Goal: Task Accomplishment & Management: Use online tool/utility

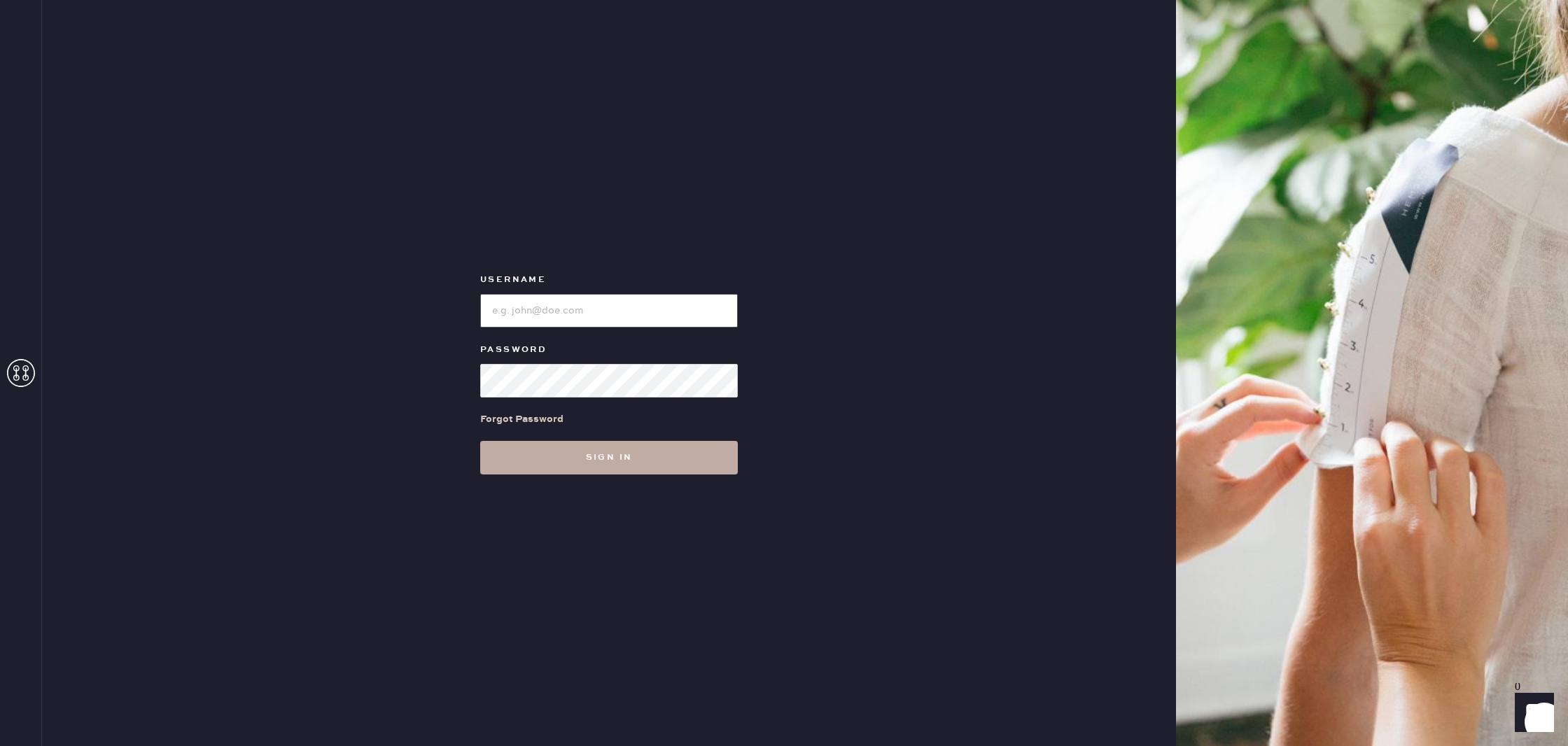
type input "reformationponce"
click at [701, 455] on button "Sign in" at bounding box center [609, 458] width 258 height 34
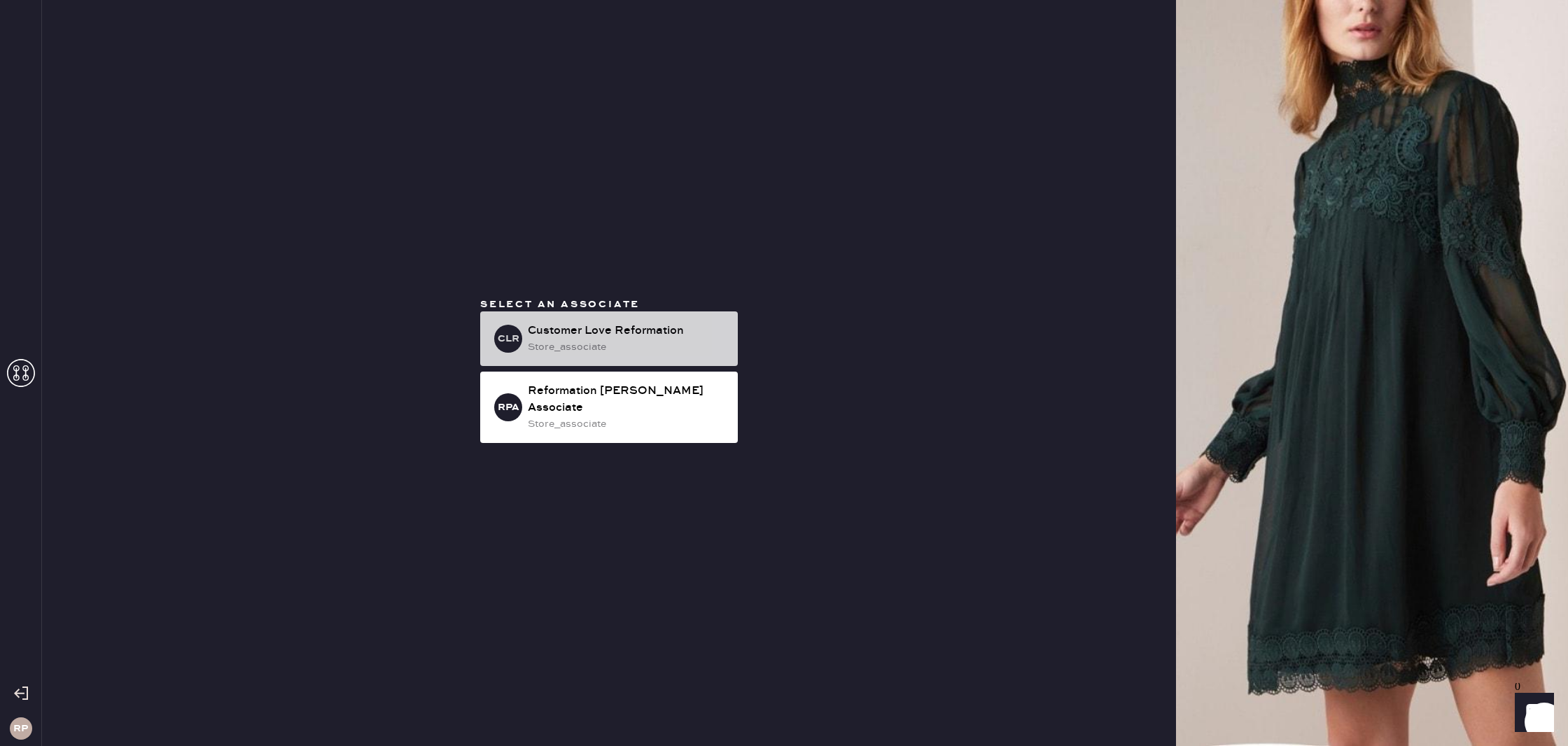
click at [639, 353] on div "store_associate" at bounding box center [627, 347] width 199 height 16
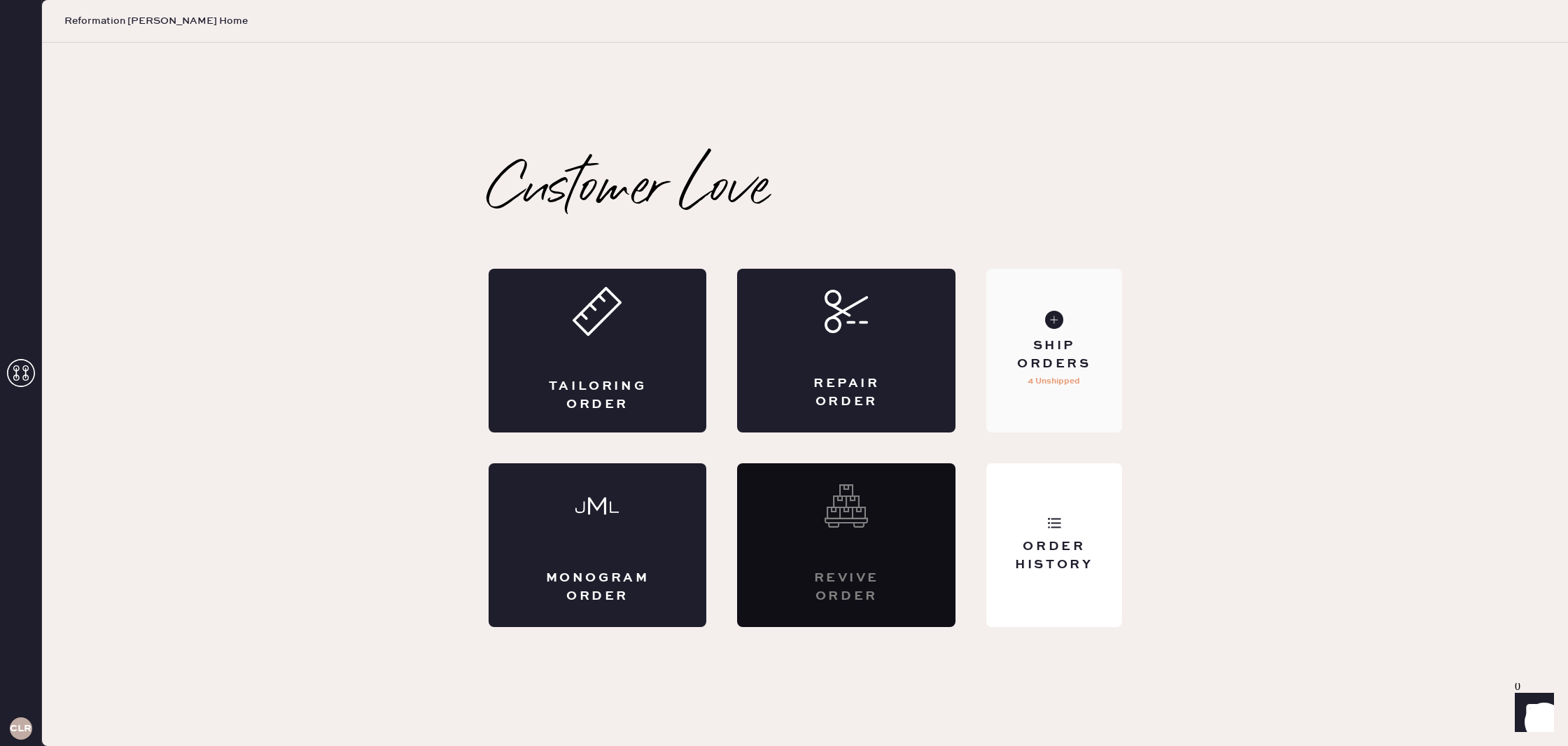
click at [1066, 332] on div "Ship Orders 4 Unshipped" at bounding box center [1054, 351] width 135 height 164
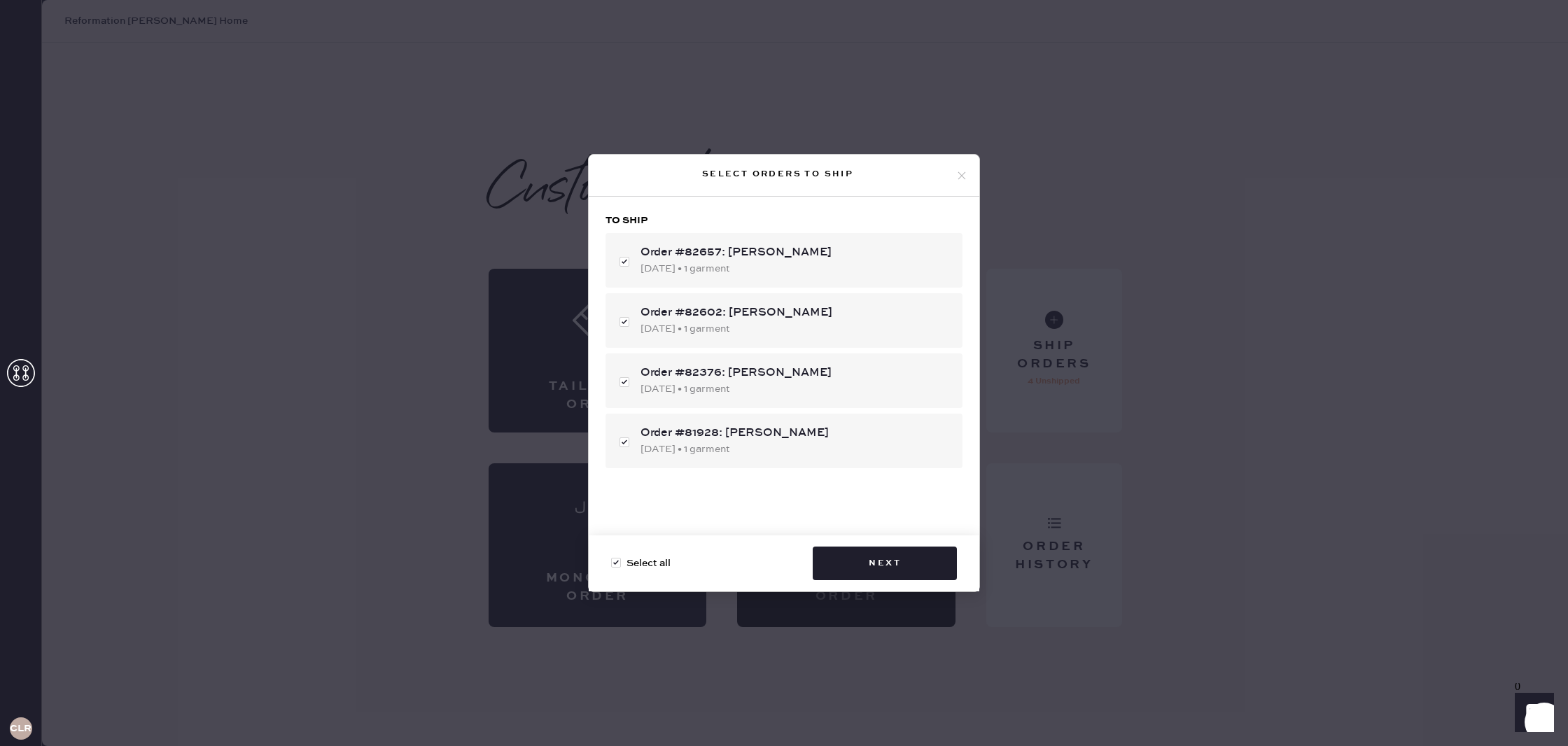
click at [1284, 445] on div "Select orders to ship To ship Order #82657: [PERSON_NAME] [DATE] • 1 garment Or…" at bounding box center [784, 373] width 1568 height 746
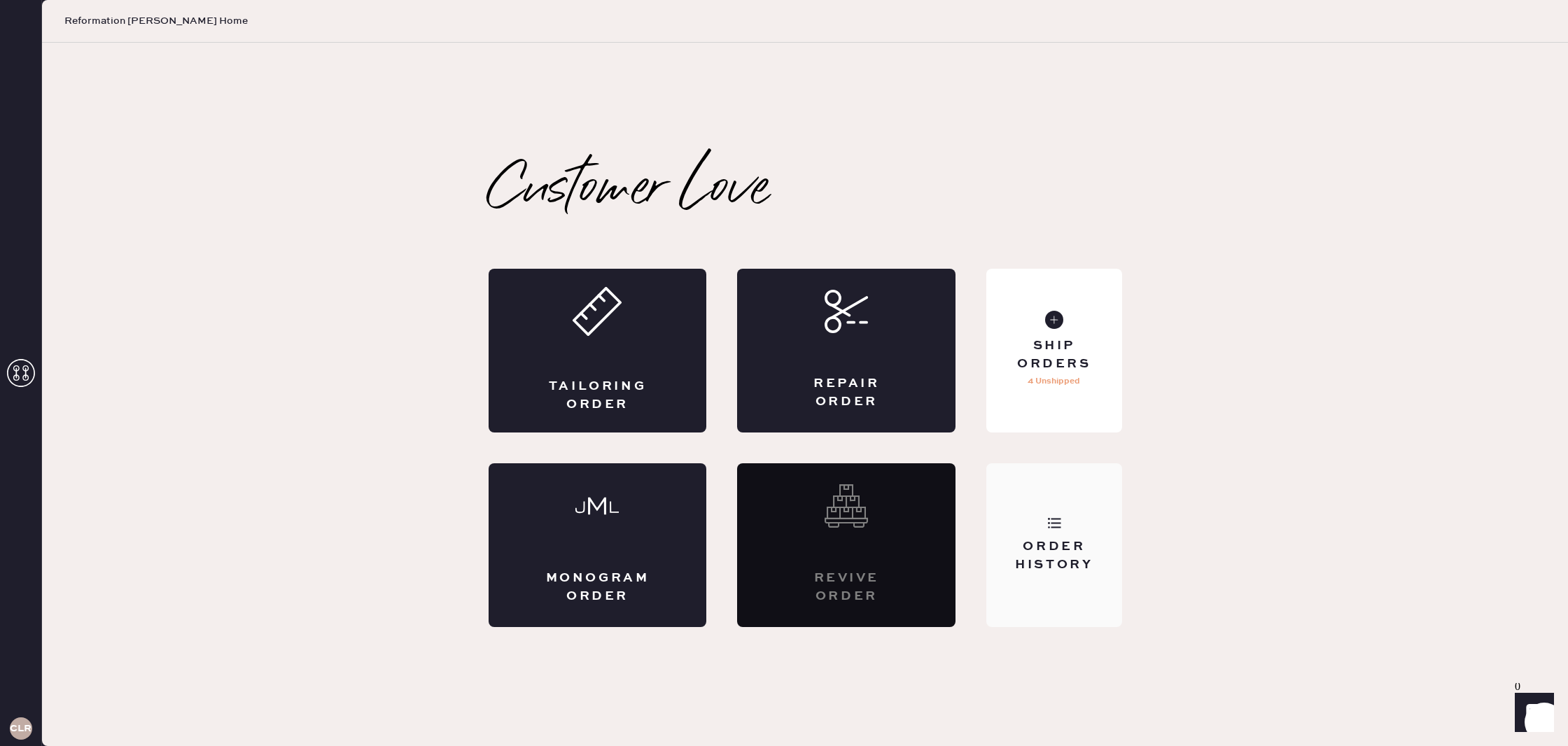
click at [1058, 555] on div "Order History" at bounding box center [1054, 555] width 113 height 35
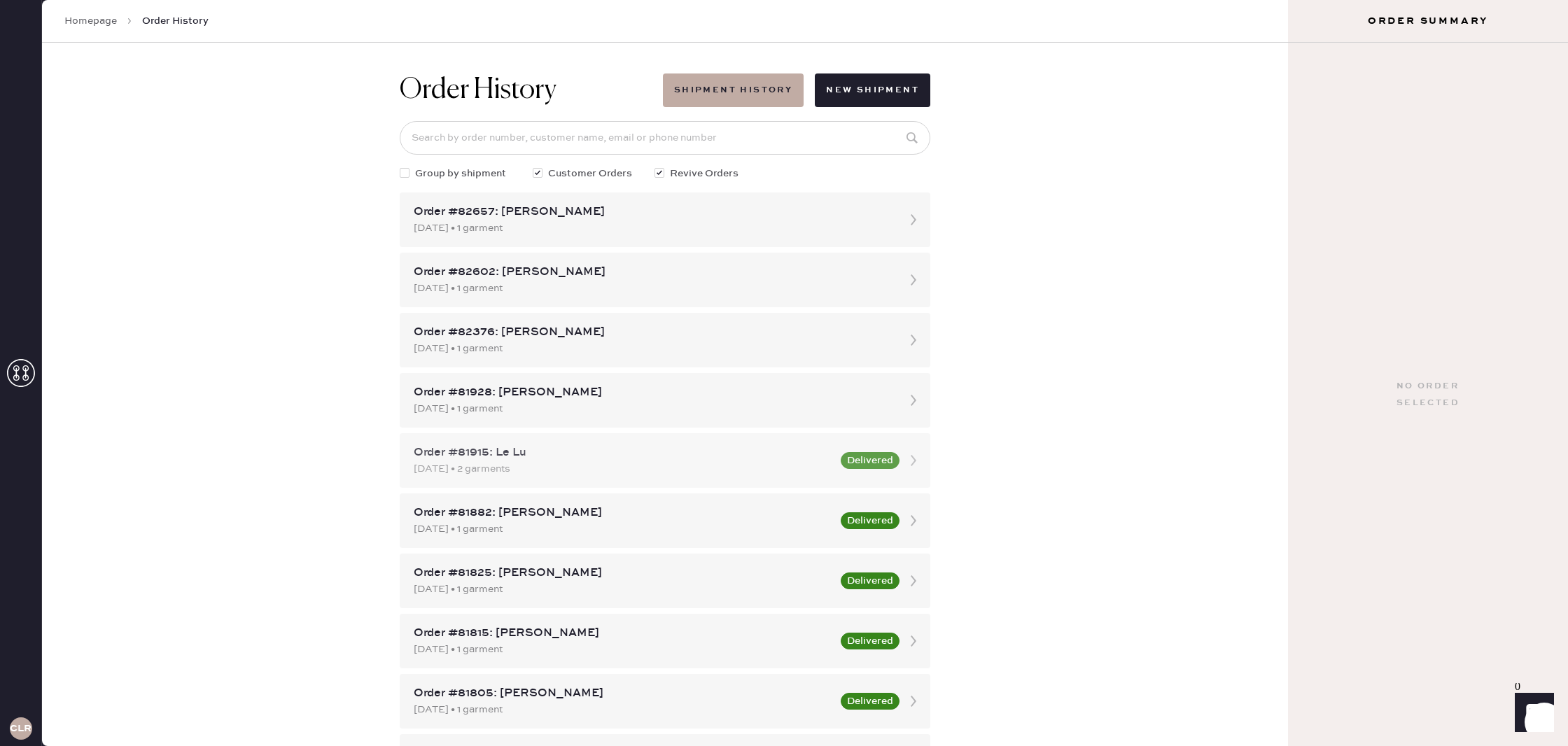
click at [899, 458] on button "Delivered" at bounding box center [870, 461] width 59 height 17
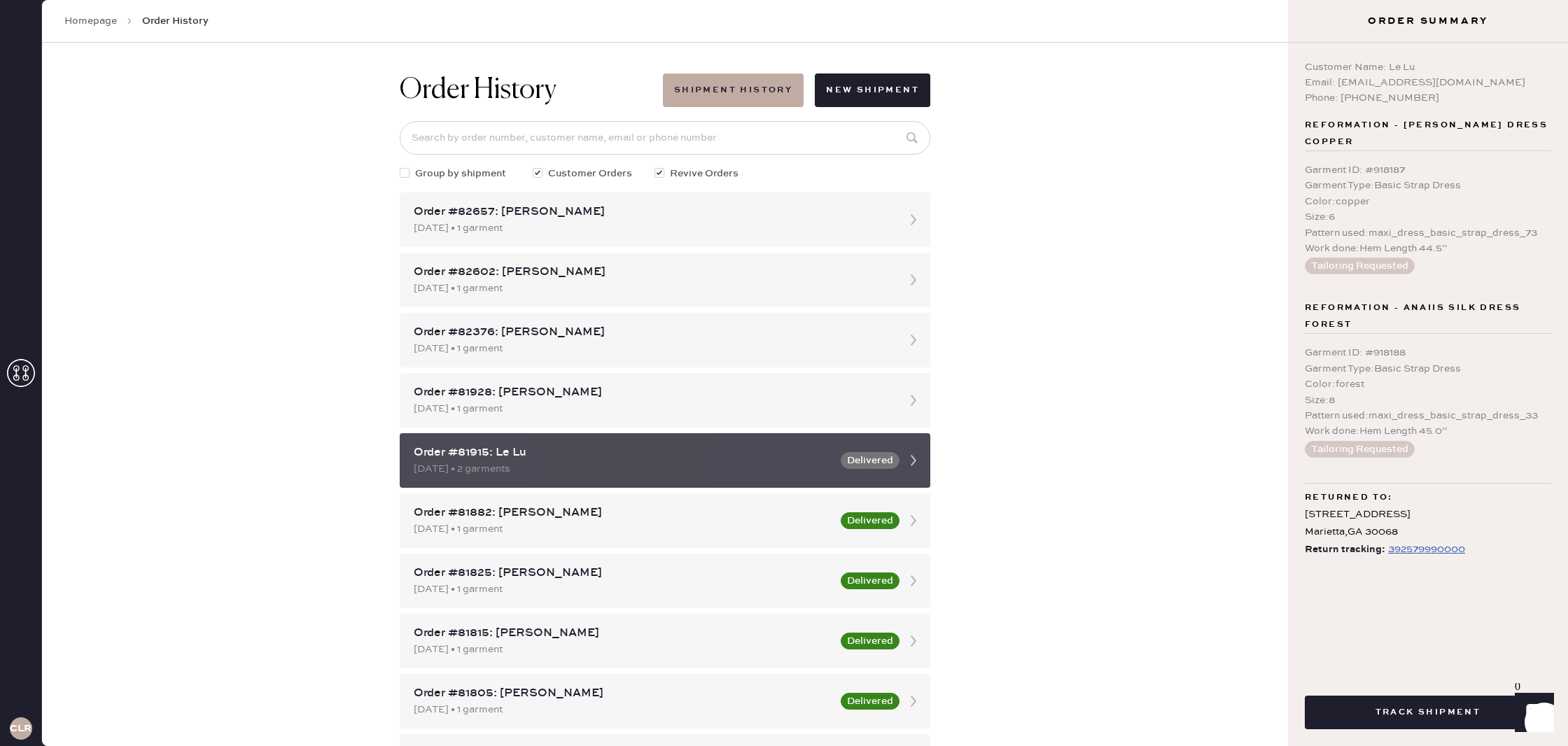
click at [920, 460] on icon at bounding box center [914, 461] width 28 height 28
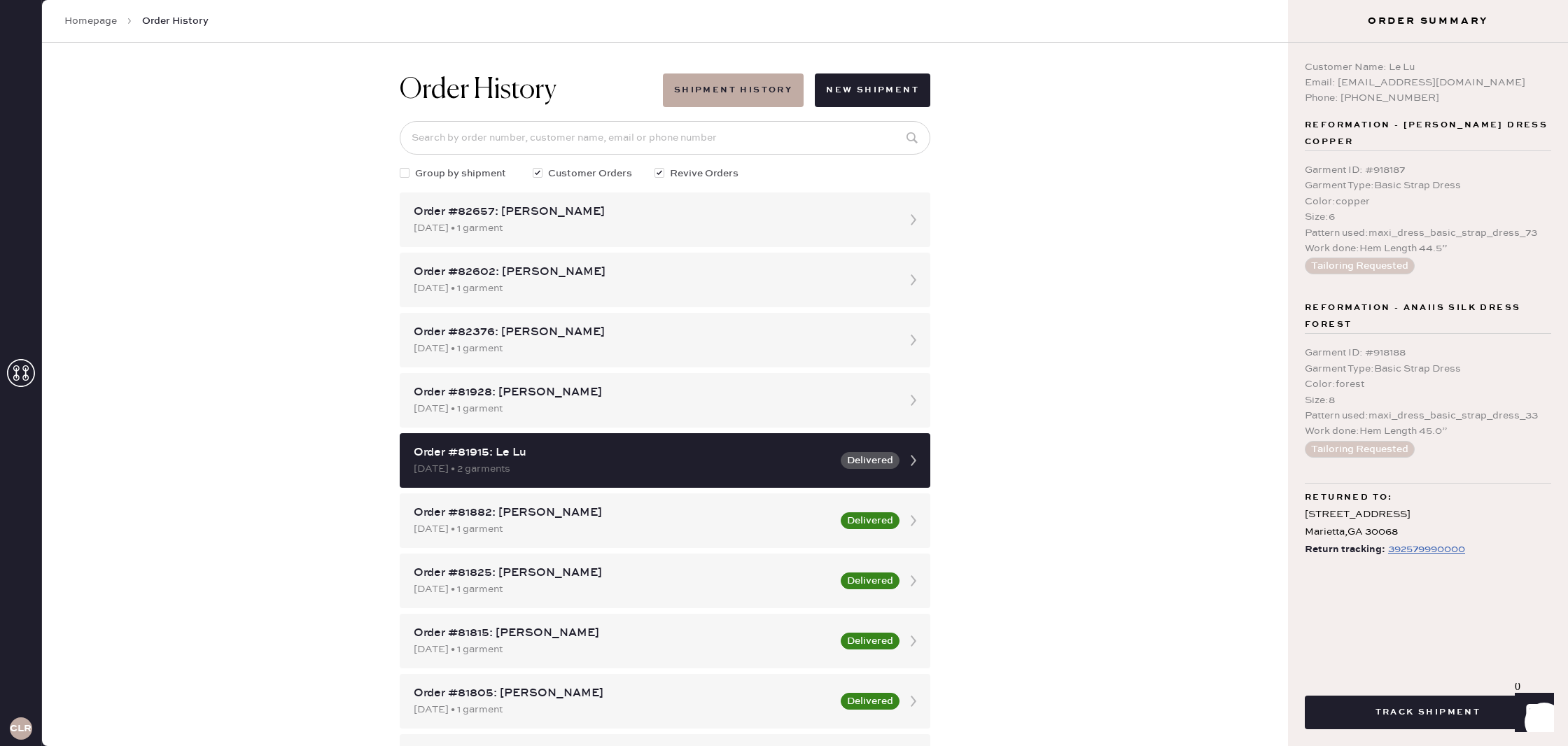
scroll to position [1, 0]
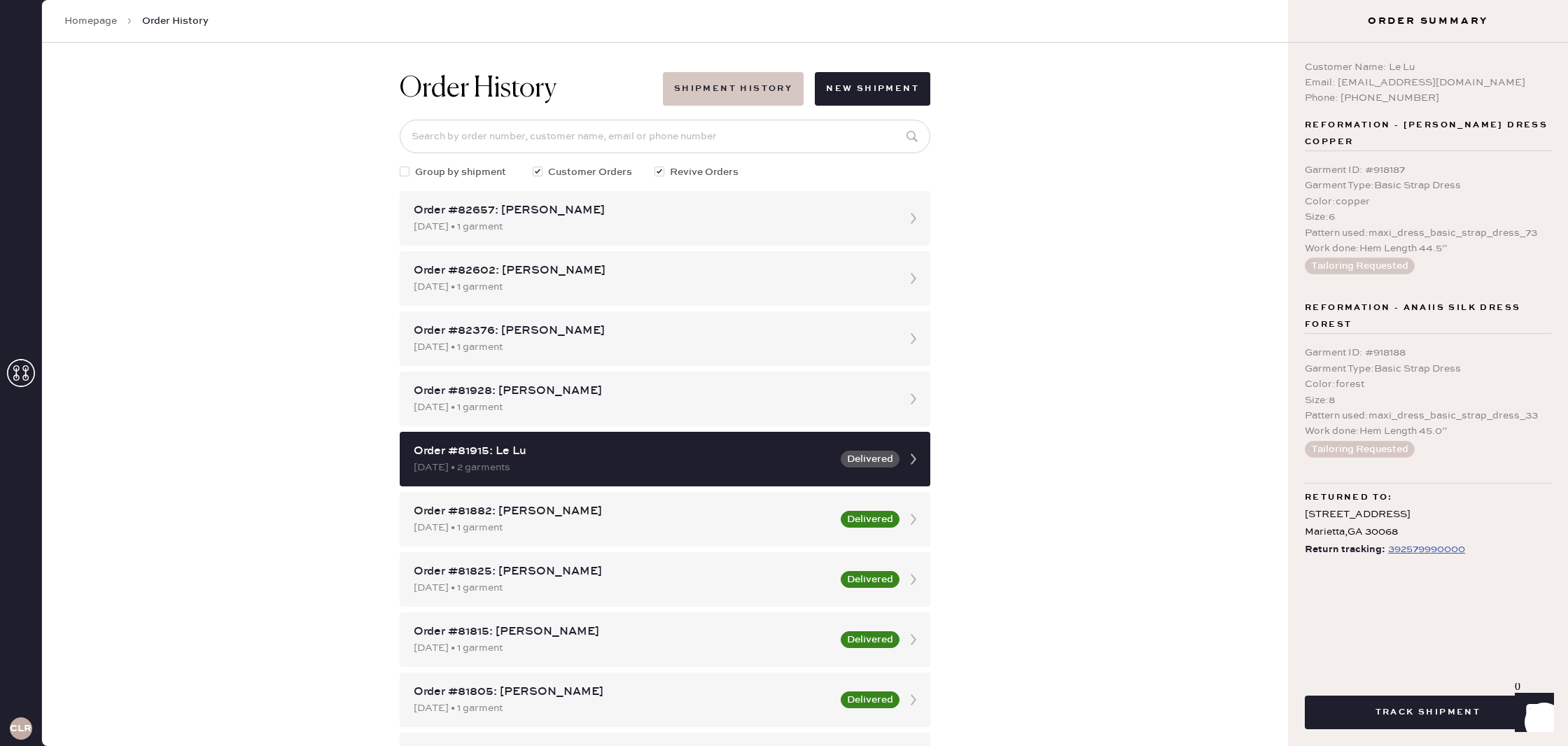
click at [772, 95] on button "Shipment History" at bounding box center [733, 89] width 141 height 34
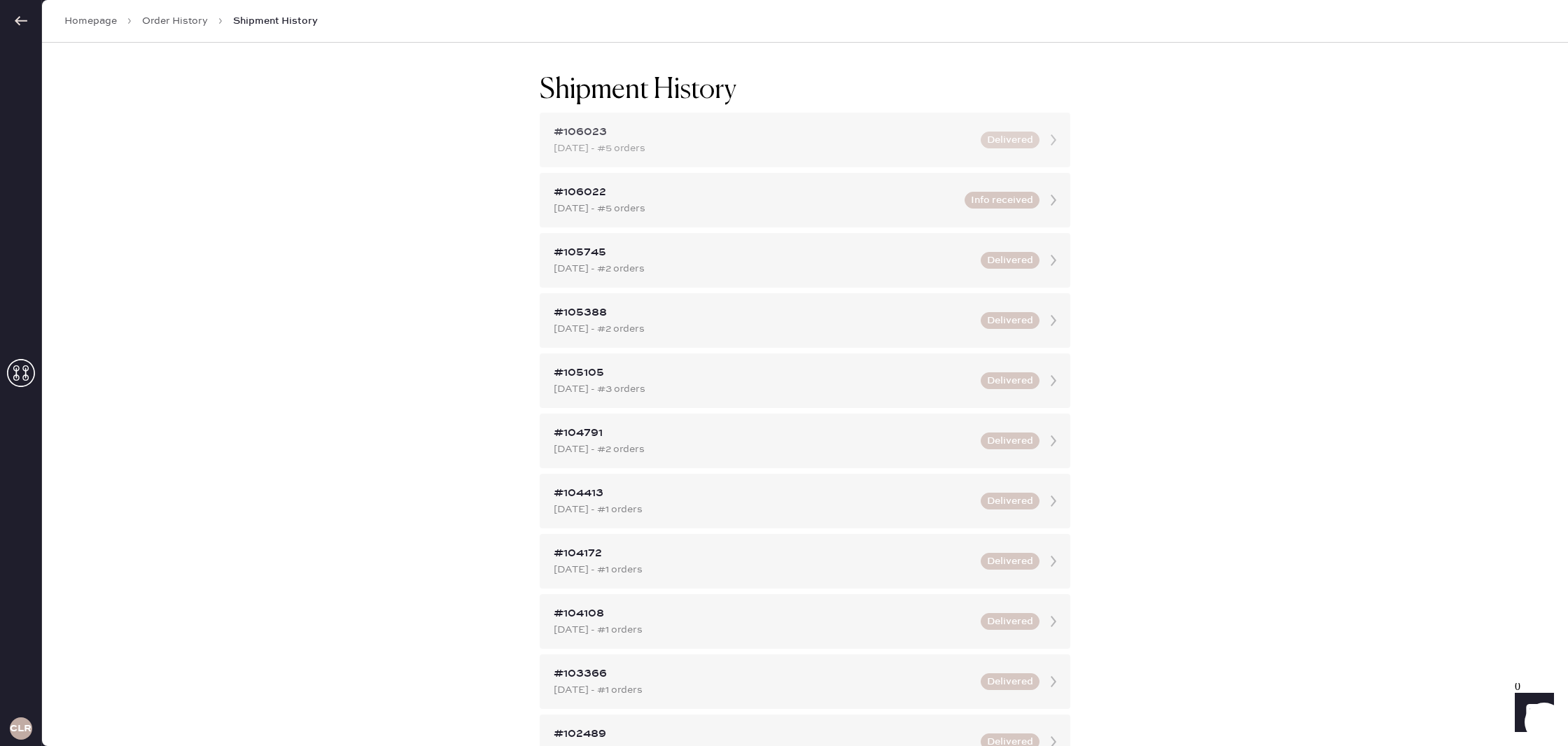
click at [1021, 136] on button "Delivered" at bounding box center [1010, 140] width 59 height 17
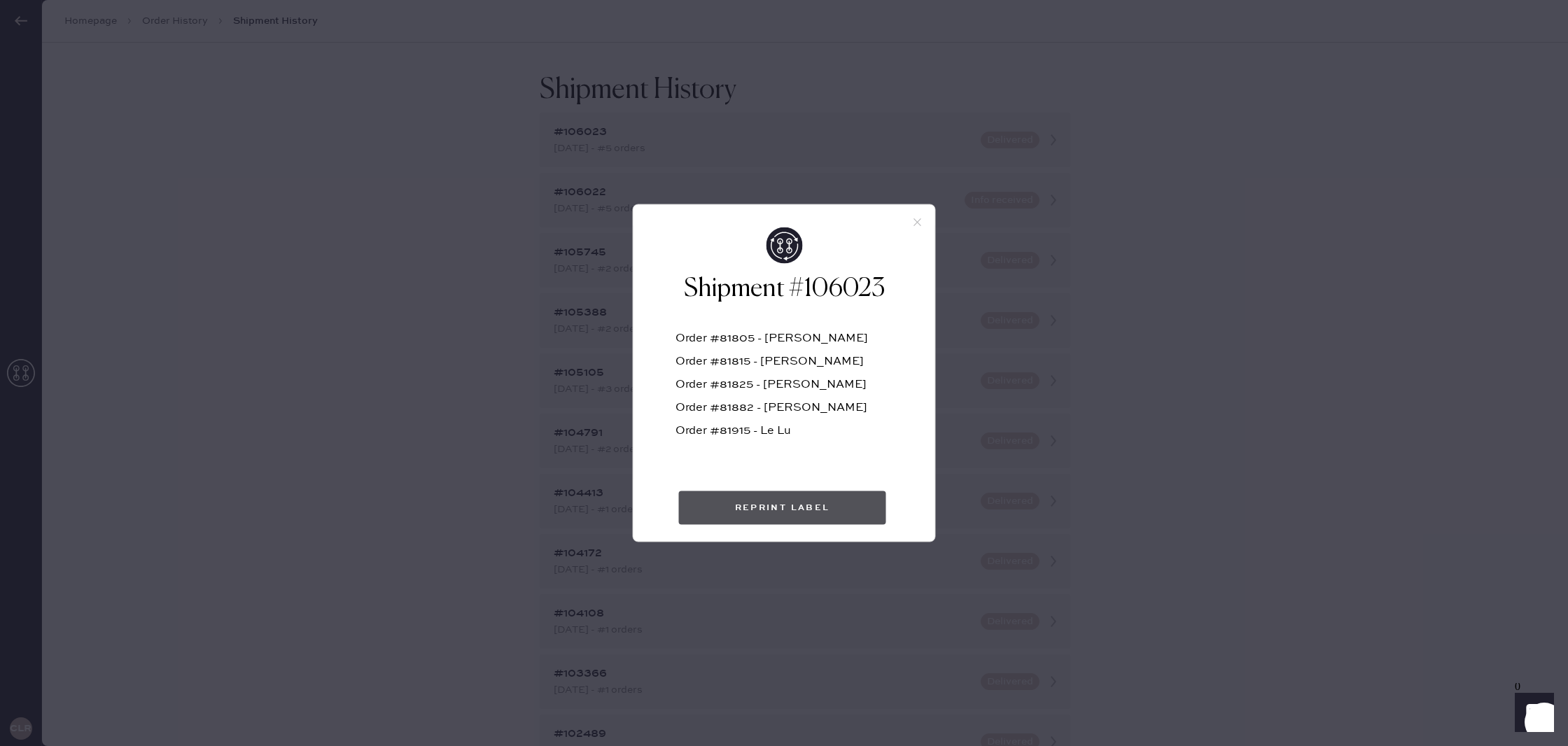
click at [795, 508] on button "Reprint Label" at bounding box center [783, 508] width 207 height 34
